Goal: Entertainment & Leisure: Consume media (video, audio)

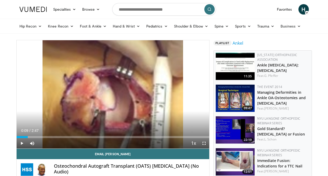
scroll to position [24, 0]
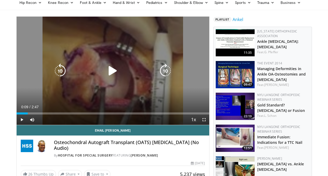
click at [127, 72] on div "Video Player" at bounding box center [113, 71] width 116 height 10
click at [105, 78] on icon "Video Player" at bounding box center [112, 70] width 15 height 15
click at [113, 76] on icon "Video Player" at bounding box center [112, 70] width 15 height 15
click at [106, 77] on icon "Video Player" at bounding box center [112, 70] width 15 height 15
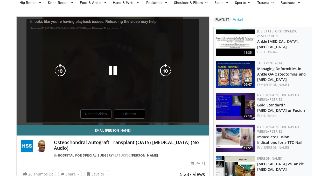
click at [128, 122] on div "10 seconds Tap to unmute" at bounding box center [113, 71] width 192 height 108
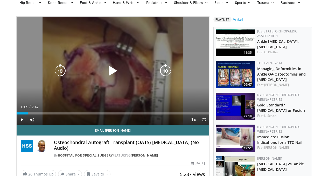
click at [103, 83] on div "10 seconds Tap to unmute" at bounding box center [113, 71] width 192 height 108
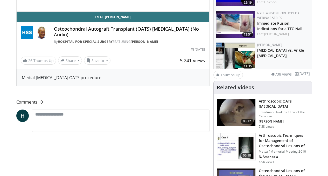
scroll to position [24, 0]
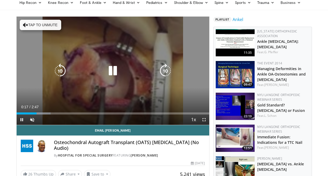
click at [92, 53] on div "10 seconds Tap to unmute" at bounding box center [113, 71] width 192 height 108
click at [109, 78] on icon "Video Player" at bounding box center [112, 70] width 15 height 15
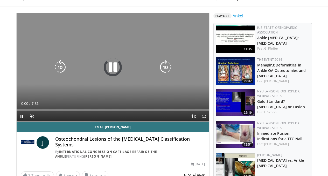
scroll to position [28, 0]
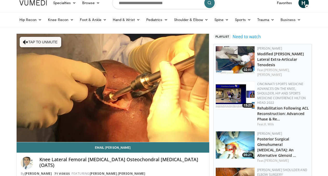
scroll to position [15, 0]
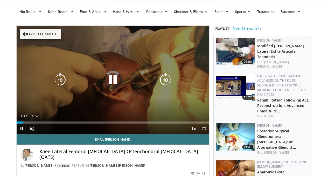
click at [34, 35] on button "Tap to unmute" at bounding box center [40, 34] width 41 height 10
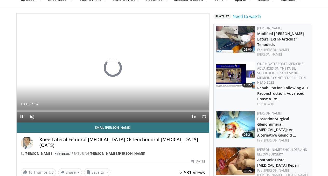
scroll to position [25, 0]
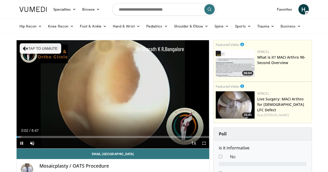
scroll to position [24, 0]
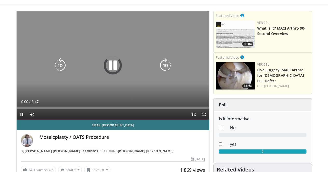
scroll to position [31, 0]
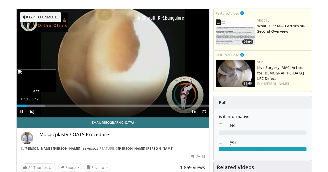
click at [31, 106] on div "Progress Bar" at bounding box center [31, 105] width 1 height 2
click at [37, 106] on div "Progress Bar" at bounding box center [37, 105] width 1 height 2
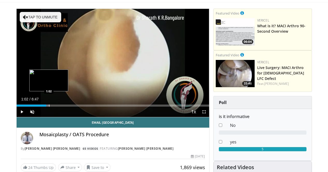
click at [35, 106] on div "Loaded : 17.18% 1:02 1:02" at bounding box center [113, 105] width 192 height 2
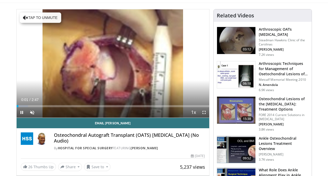
scroll to position [34, 0]
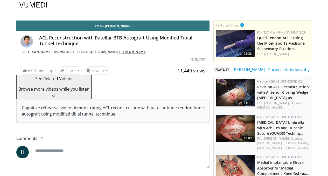
scroll to position [114, 0]
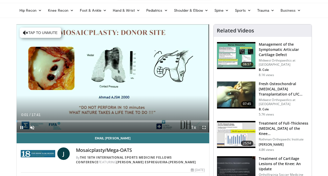
scroll to position [21, 0]
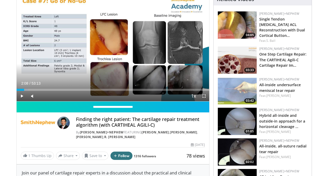
scroll to position [47, 0]
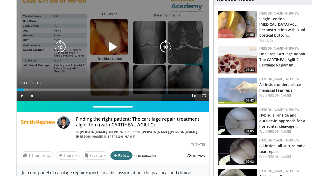
click at [109, 52] on icon "Video Player" at bounding box center [112, 47] width 15 height 15
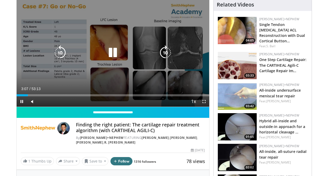
click at [124, 47] on div "10 seconds Tap to unmute" at bounding box center [113, 52] width 192 height 108
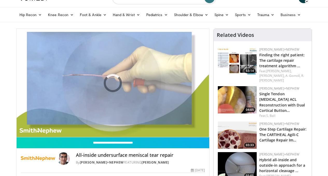
scroll to position [21, 0]
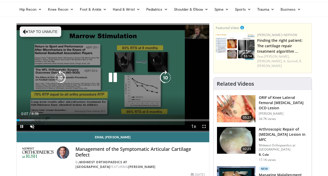
scroll to position [17, 0]
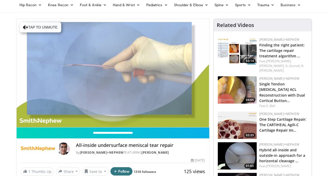
scroll to position [21, 0]
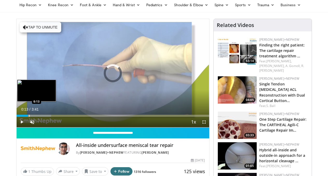
click at [29, 117] on div "Progress Bar" at bounding box center [29, 116] width 1 height 2
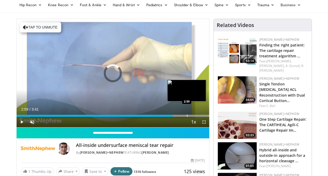
click at [174, 117] on div "Loaded : 100.00% 2:59 2:59" at bounding box center [113, 114] width 192 height 5
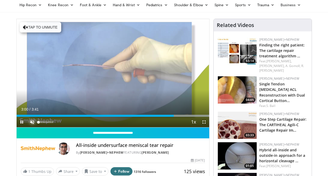
click at [27, 127] on span "Video Player" at bounding box center [32, 122] width 10 height 10
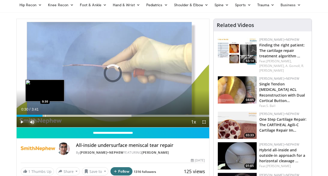
click at [45, 117] on div "Progress Bar" at bounding box center [45, 116] width 1 height 2
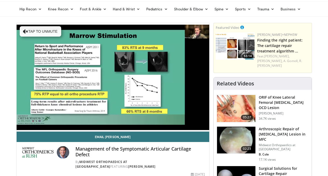
scroll to position [17, 0]
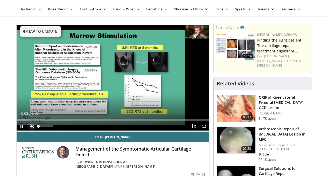
click at [27, 131] on span "Video Player" at bounding box center [32, 126] width 10 height 10
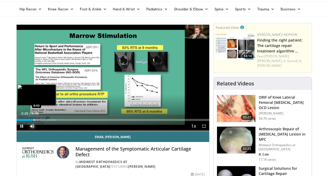
click at [34, 121] on div "Progress Bar" at bounding box center [34, 120] width 1 height 2
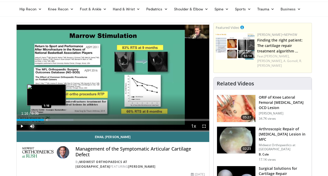
click at [33, 121] on div "Loaded : 29.59% 1:41 1:16" at bounding box center [113, 120] width 192 height 2
click at [41, 121] on div "Progress Bar" at bounding box center [41, 120] width 1 height 2
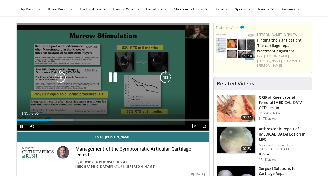
click at [102, 92] on div "10 seconds Tap to unmute" at bounding box center [113, 77] width 192 height 108
